Goal: Find specific page/section: Find specific page/section

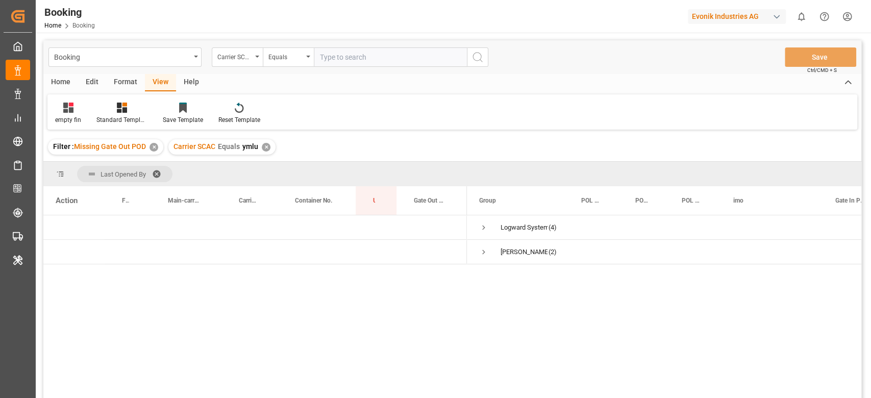
scroll to position [151, 0]
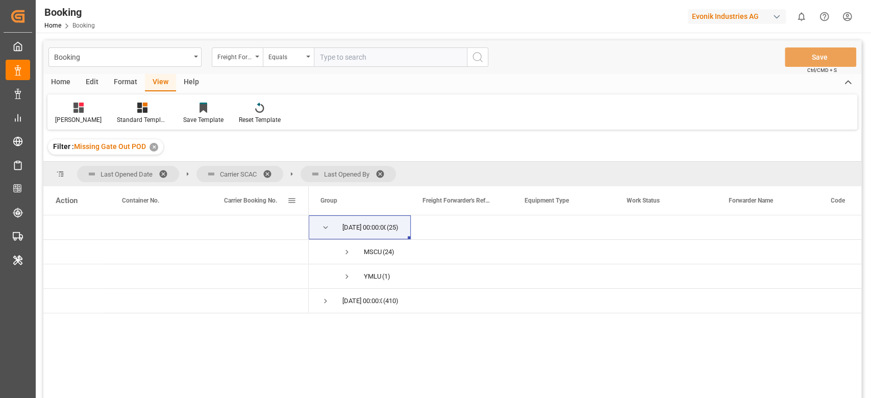
click at [258, 205] on div "Carrier Booking No." at bounding box center [255, 200] width 63 height 29
click at [348, 232] on div "29.09.2025 00:00:00" at bounding box center [362, 227] width 40 height 23
